Goal: Manage account settings

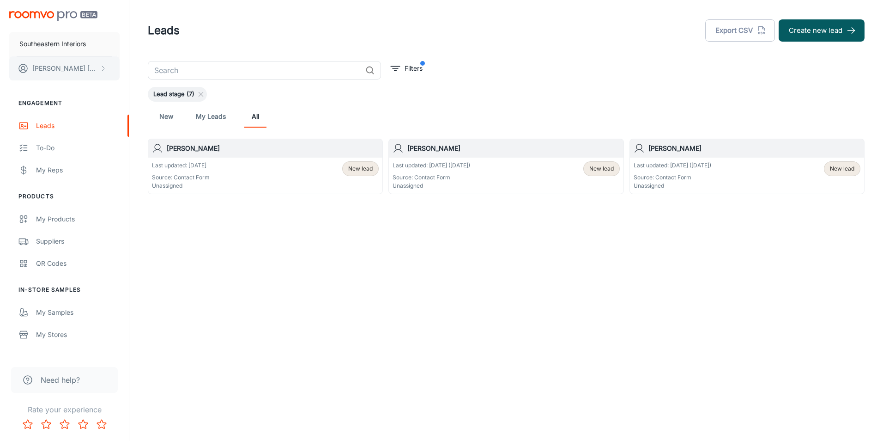
click at [48, 72] on p "[PERSON_NAME]" at bounding box center [64, 68] width 65 height 10
click at [61, 43] on div at bounding box center [441, 220] width 883 height 441
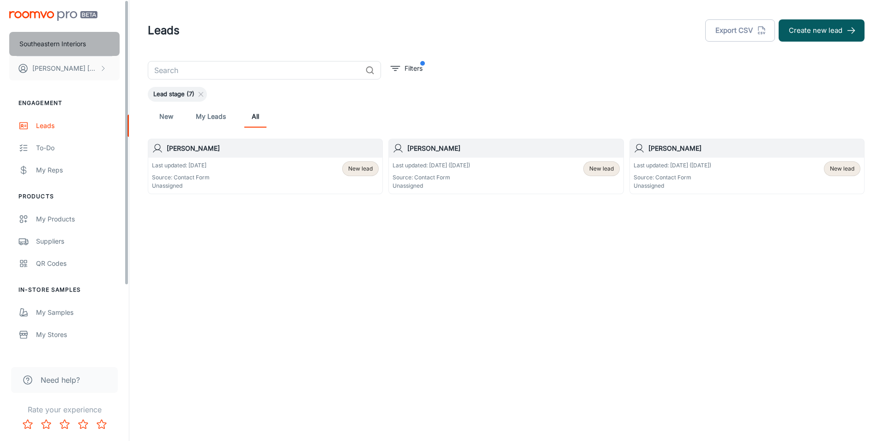
click at [54, 44] on p "Southeastern Interiors" at bounding box center [52, 44] width 66 height 10
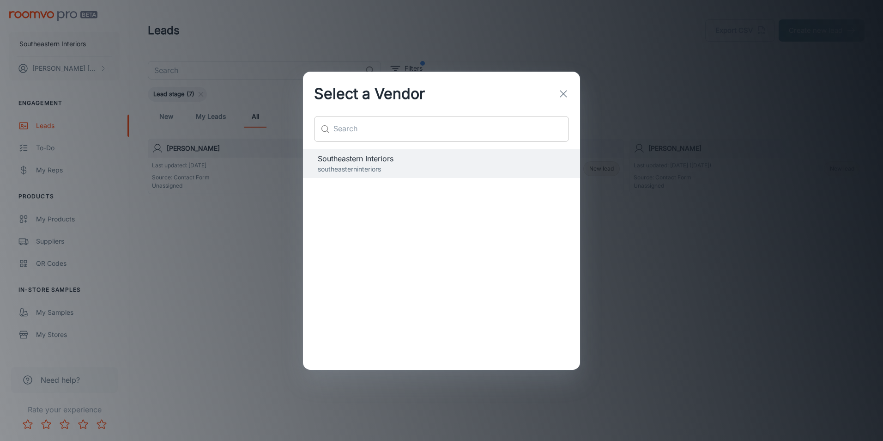
click at [469, 139] on input "text" at bounding box center [450, 129] width 235 height 26
click at [567, 94] on icon "button" at bounding box center [563, 93] width 11 height 11
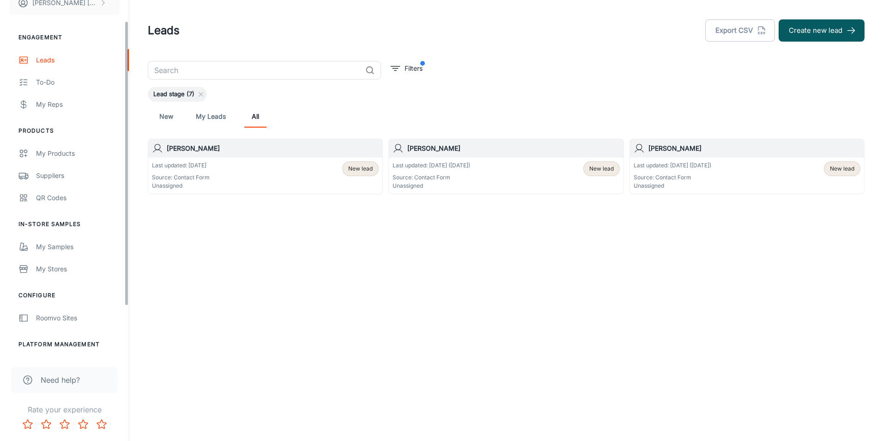
scroll to position [88, 0]
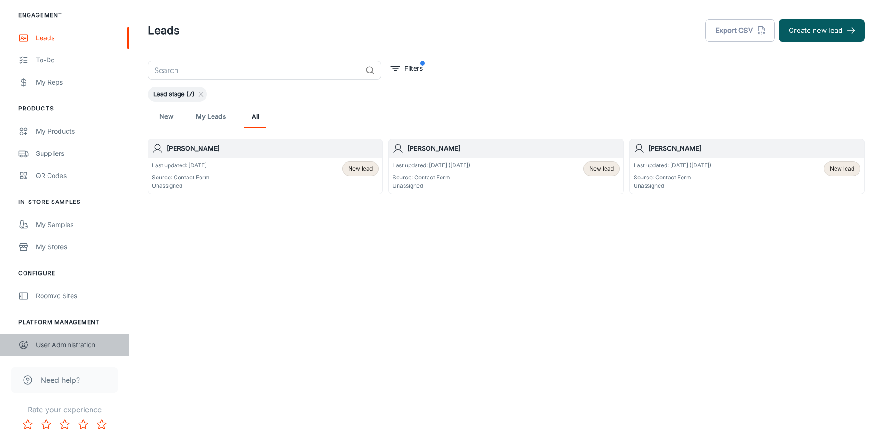
click at [54, 346] on div "User Administration" at bounding box center [78, 344] width 84 height 10
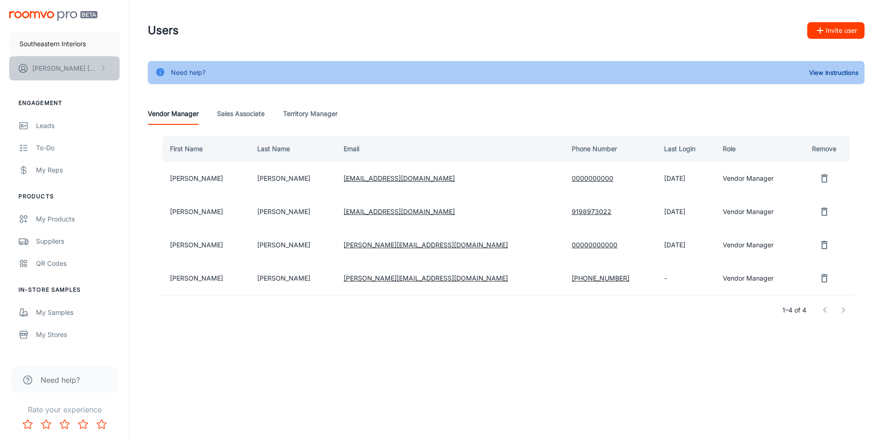
click at [63, 65] on p "[PERSON_NAME]" at bounding box center [64, 68] width 65 height 10
click at [73, 45] on div at bounding box center [441, 220] width 883 height 441
click at [73, 45] on p "Southeastern Interiors" at bounding box center [52, 44] width 66 height 10
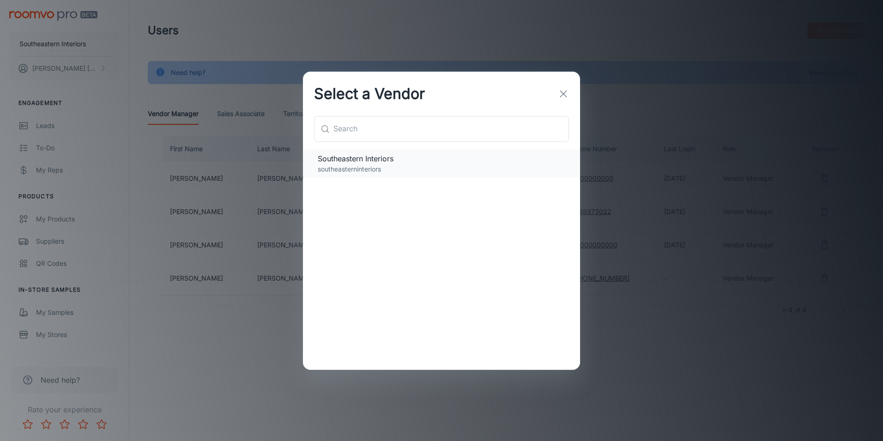
click at [460, 153] on span "Southeastern Interiors" at bounding box center [441, 158] width 247 height 11
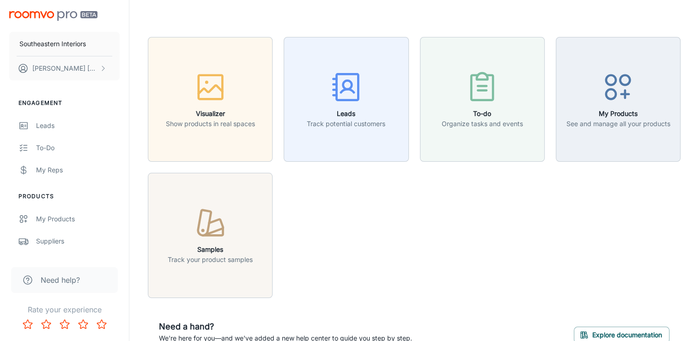
scroll to position [50, 0]
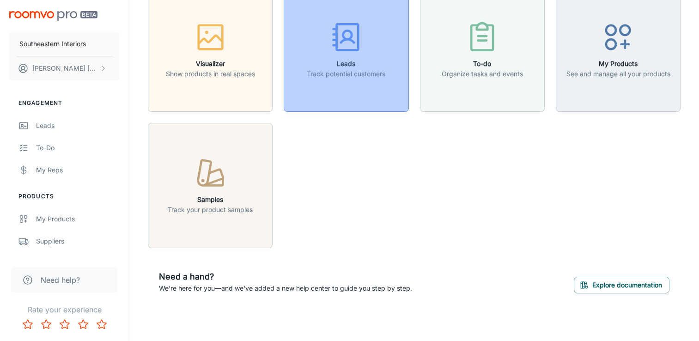
click at [363, 72] on p "Track potential customers" at bounding box center [346, 74] width 78 height 10
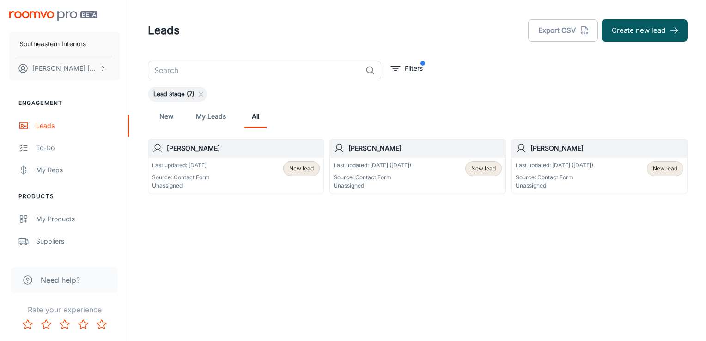
click at [234, 172] on div "Last updated: [DATE] Source: Contact Form Unassigned New lead" at bounding box center [236, 175] width 168 height 29
click at [449, 178] on div "Last updated: [DATE] ([DATE]) Source: Contact Form Unassigned New lead" at bounding box center [417, 175] width 168 height 29
click at [74, 65] on p "[PERSON_NAME]" at bounding box center [64, 68] width 65 height 10
click at [55, 171] on div at bounding box center [353, 170] width 706 height 341
click at [55, 171] on div "My Reps" at bounding box center [78, 170] width 84 height 10
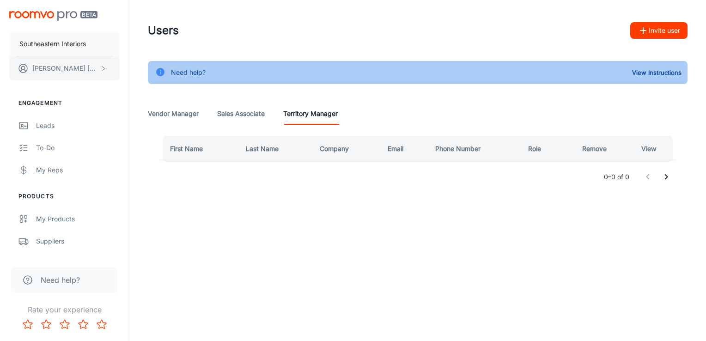
click at [61, 65] on p "[PERSON_NAME]" at bounding box center [64, 68] width 65 height 10
click at [127, 68] on li "User Profile" at bounding box center [144, 68] width 49 height 16
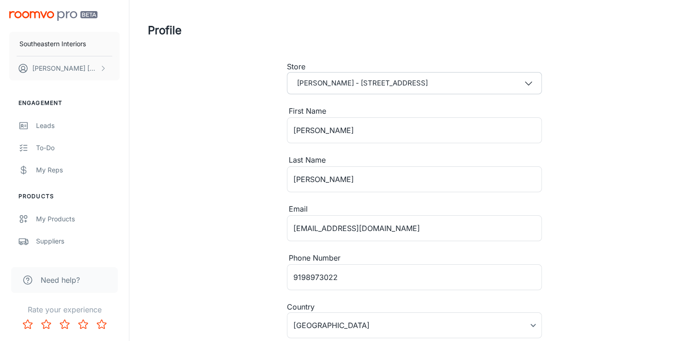
type input "[GEOGRAPHIC_DATA]"
click at [76, 15] on img "scrollable content" at bounding box center [53, 16] width 88 height 10
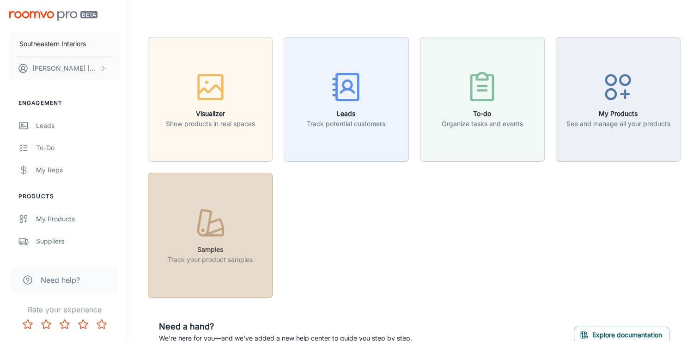
click at [222, 229] on icon "button" at bounding box center [213, 231] width 20 height 7
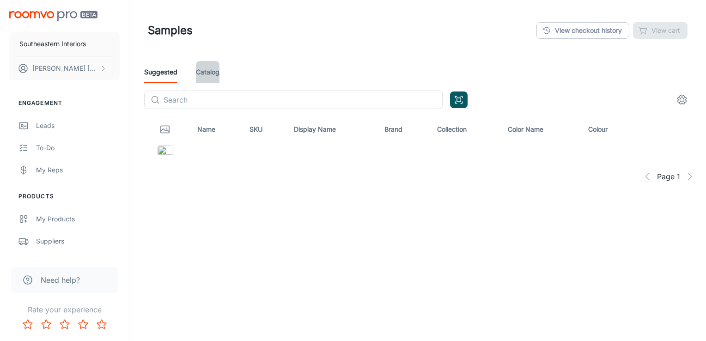
click at [199, 68] on link "Catalog" at bounding box center [208, 72] width 24 height 22
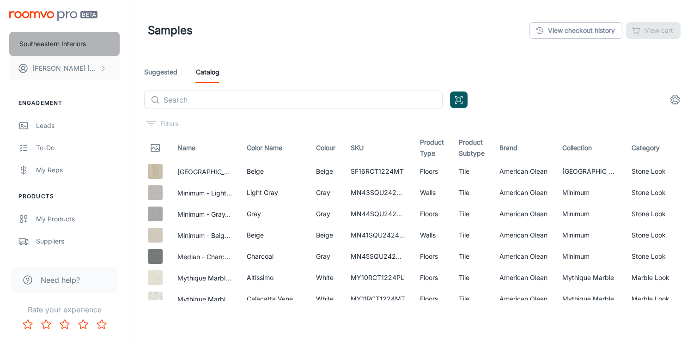
click at [78, 44] on p "Southeastern Interiors" at bounding box center [52, 44] width 66 height 10
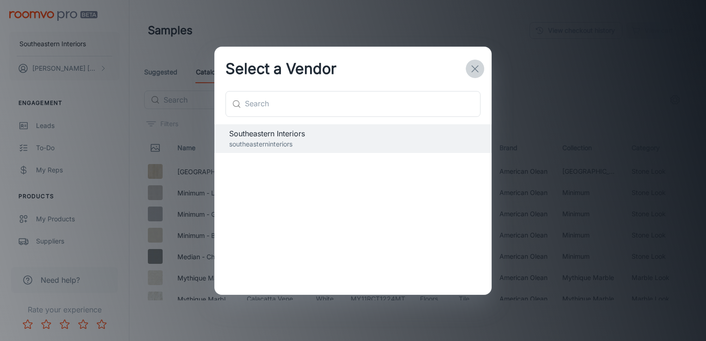
click at [471, 66] on icon "button" at bounding box center [474, 68] width 11 height 11
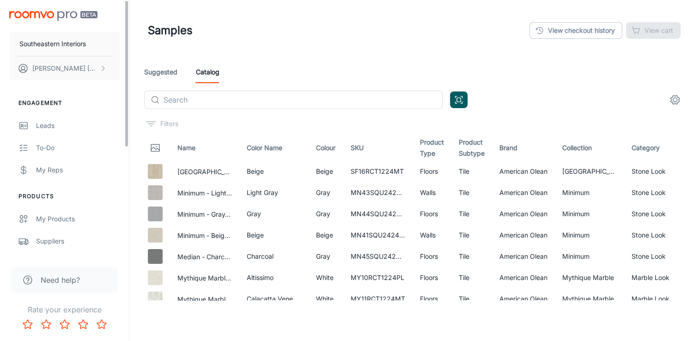
click at [61, 18] on img "scrollable content" at bounding box center [53, 16] width 88 height 10
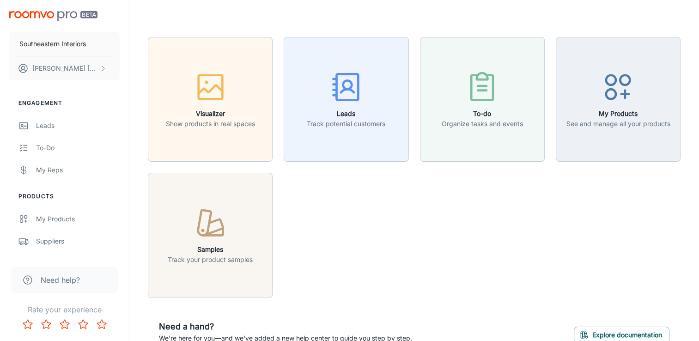
click at [458, 248] on div "Visualizer Show products in real spaces Leads Track potential customers To-do O…" at bounding box center [408, 162] width 543 height 272
